Goal: Find specific page/section: Find specific page/section

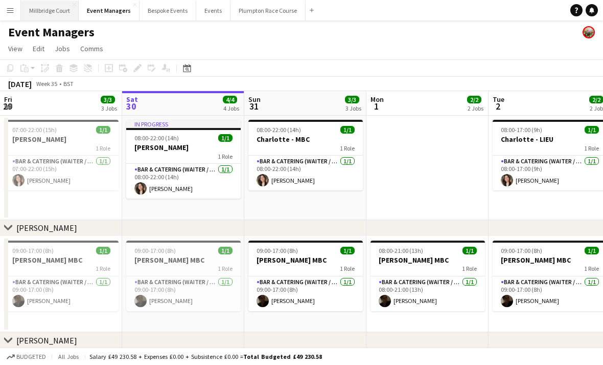
click at [51, 13] on button "[GEOGRAPHIC_DATA]" at bounding box center [50, 11] width 58 height 20
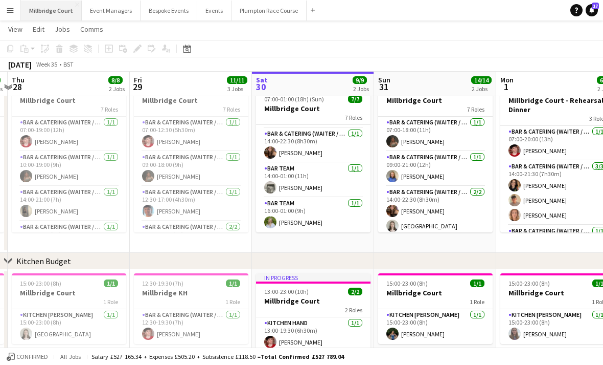
scroll to position [0, 241]
